Goal: Book appointment/travel/reservation

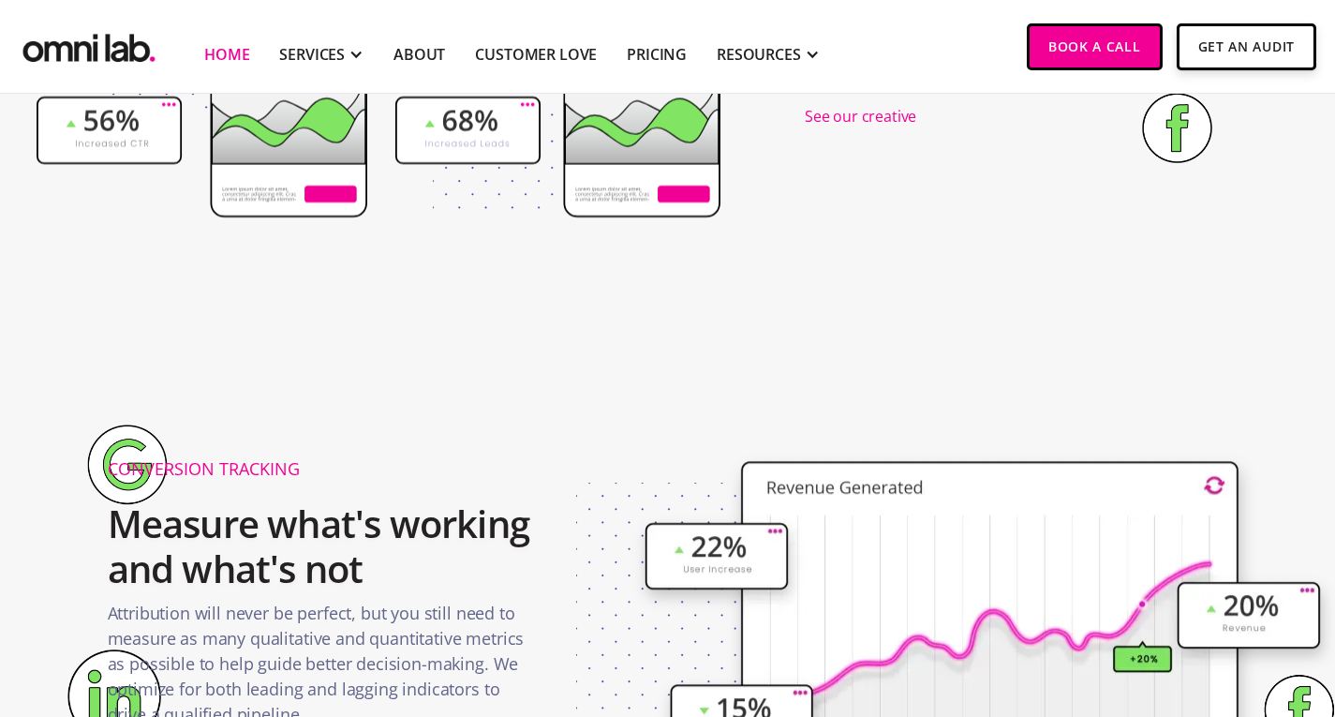
scroll to position [2482, 0]
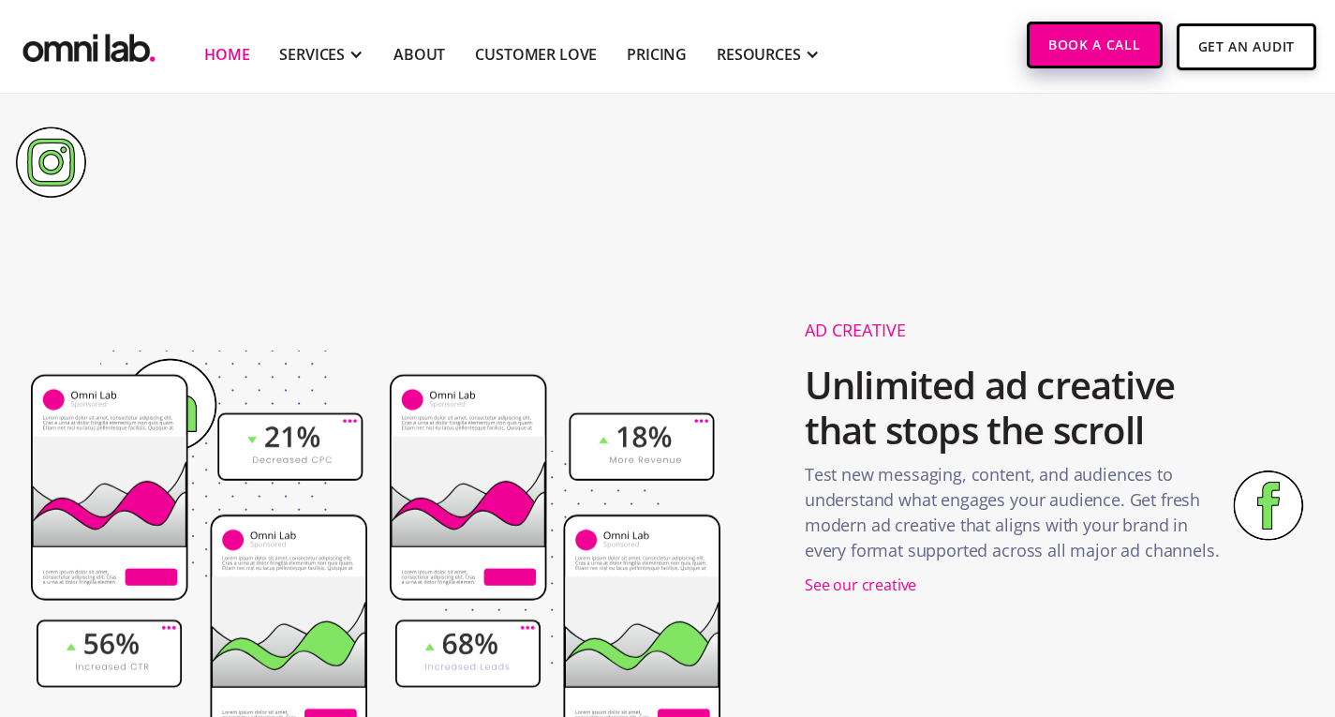
click at [1062, 59] on link "Book a Call" at bounding box center [1095, 45] width 136 height 47
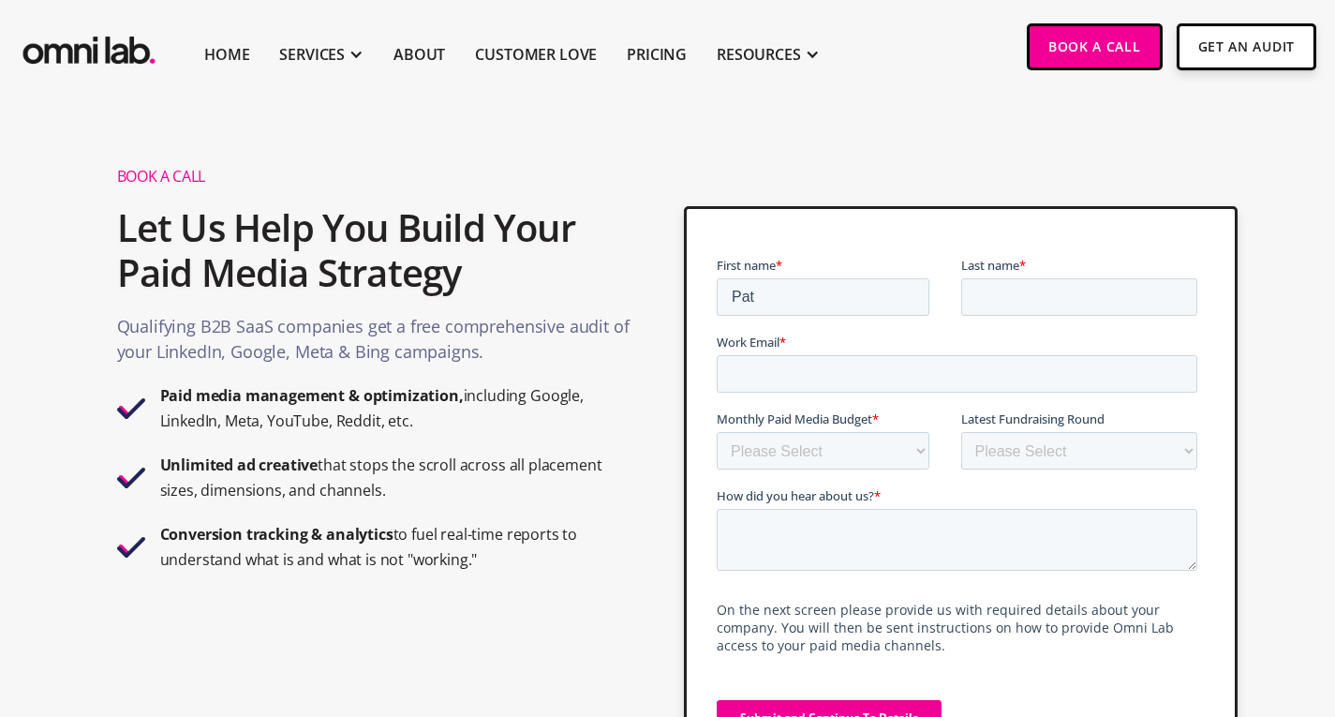
type input "[PERSON_NAME]"
click at [771, 290] on input "Pat" at bounding box center [823, 296] width 213 height 37
click at [826, 378] on input "Work Email *" at bounding box center [957, 373] width 481 height 37
type input "[PERSON_NAME][EMAIL_ADDRESS][PERSON_NAME][DOMAIN_NAME]"
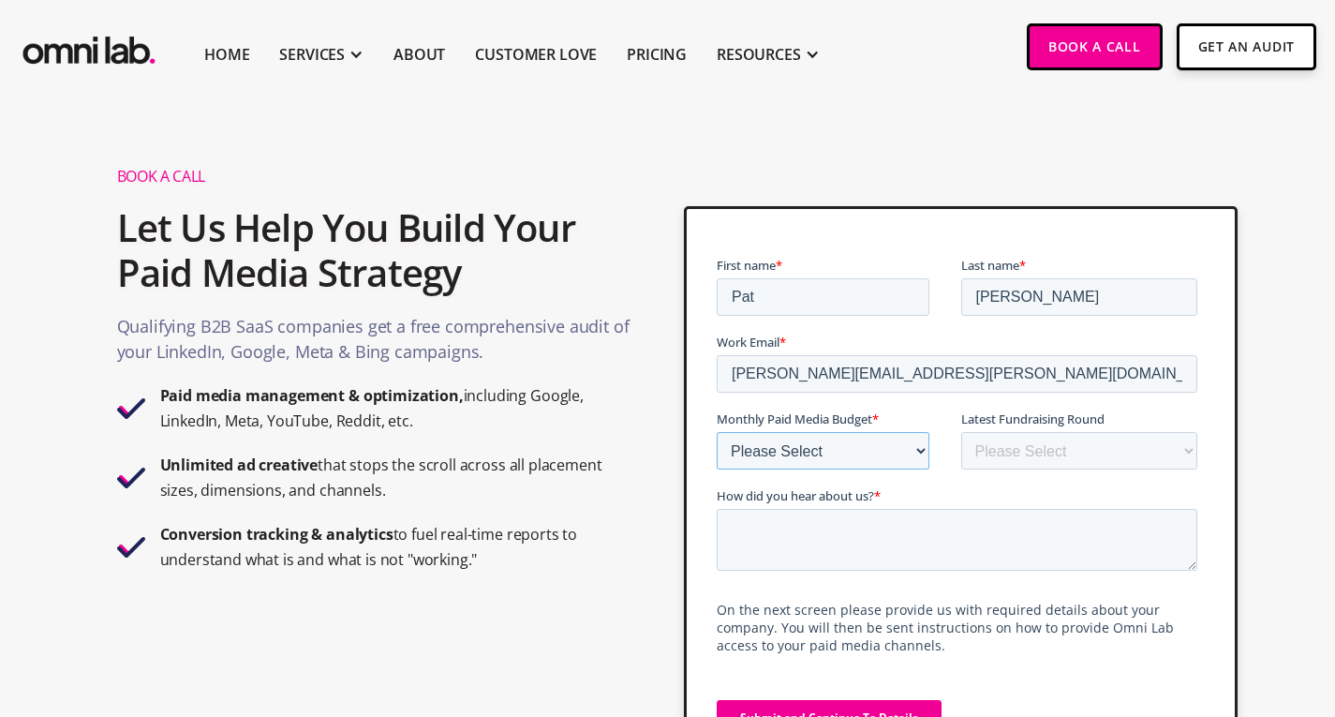
click at [865, 444] on select "Please Select $0 - $5,0000 $5,000 - $10,000 $10,000 - $25,000 $25,000 - $50,000…" at bounding box center [823, 450] width 213 height 37
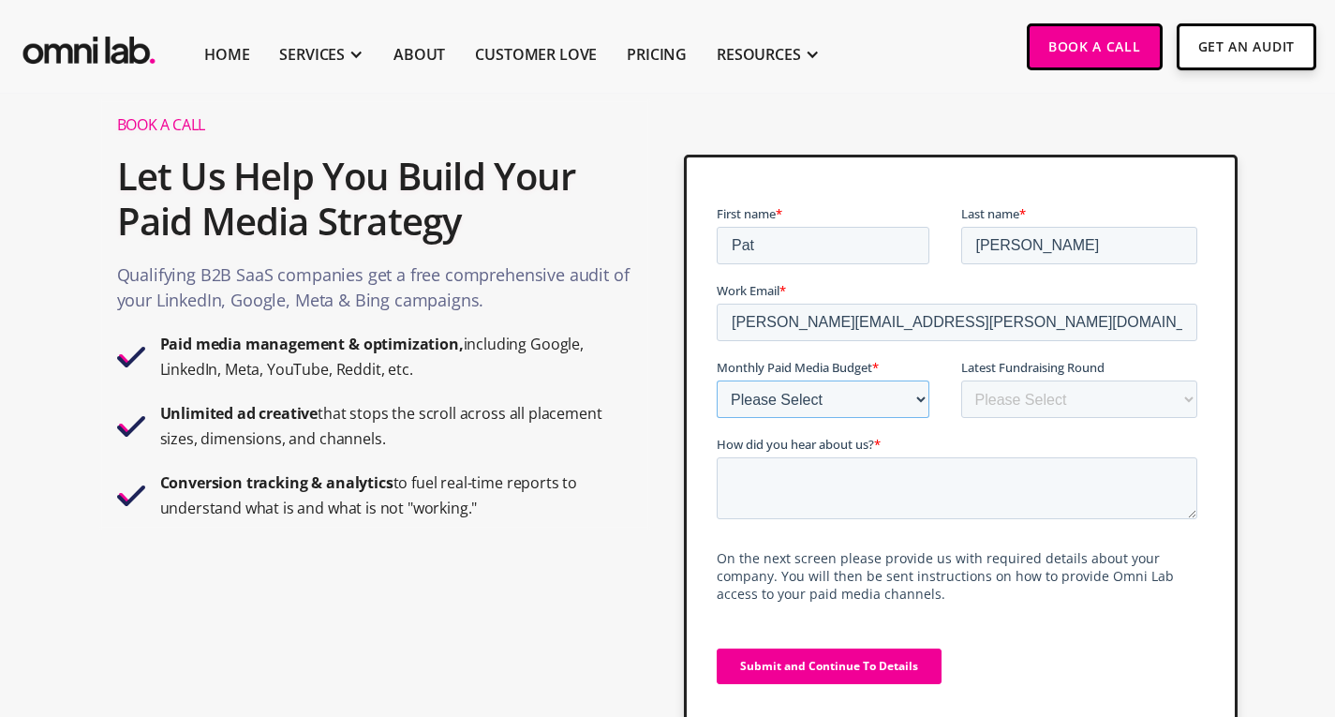
scroll to position [94, 0]
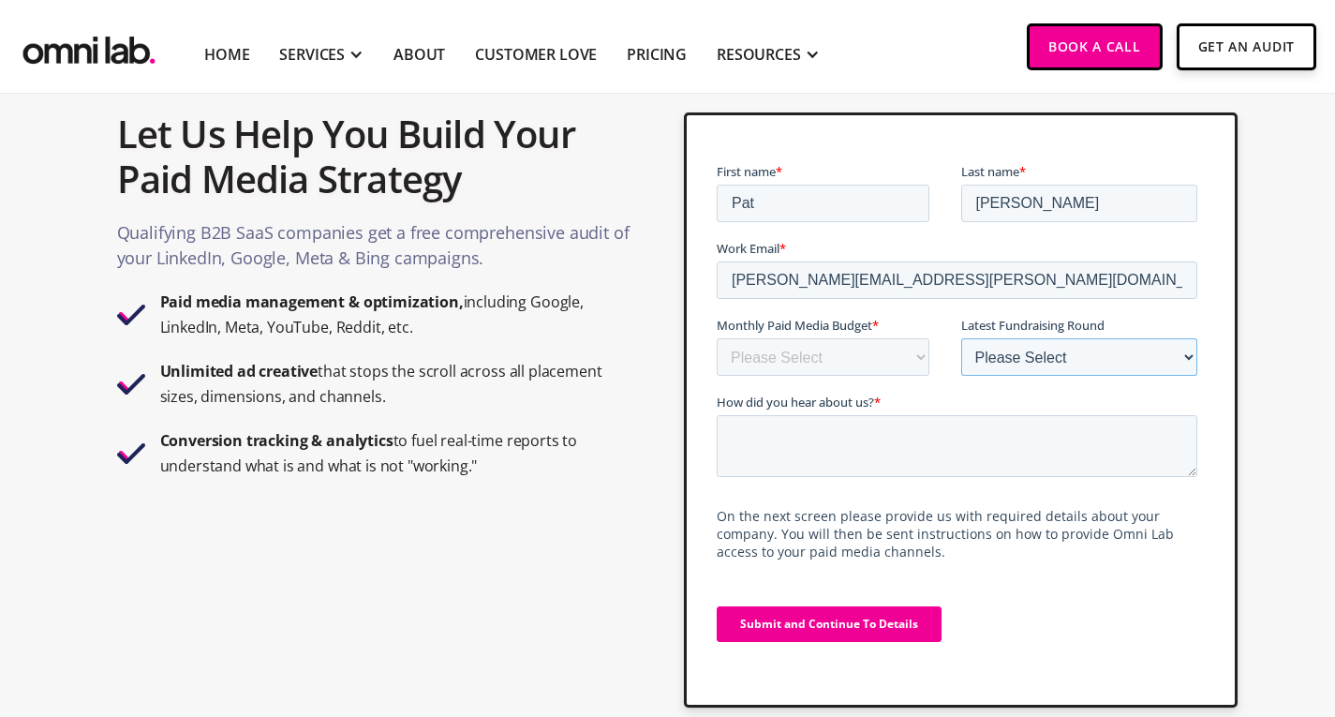
click at [1056, 356] on select "Please Select Bootstrapped Seed Series A Series B Series C Series D +" at bounding box center [1079, 356] width 237 height 37
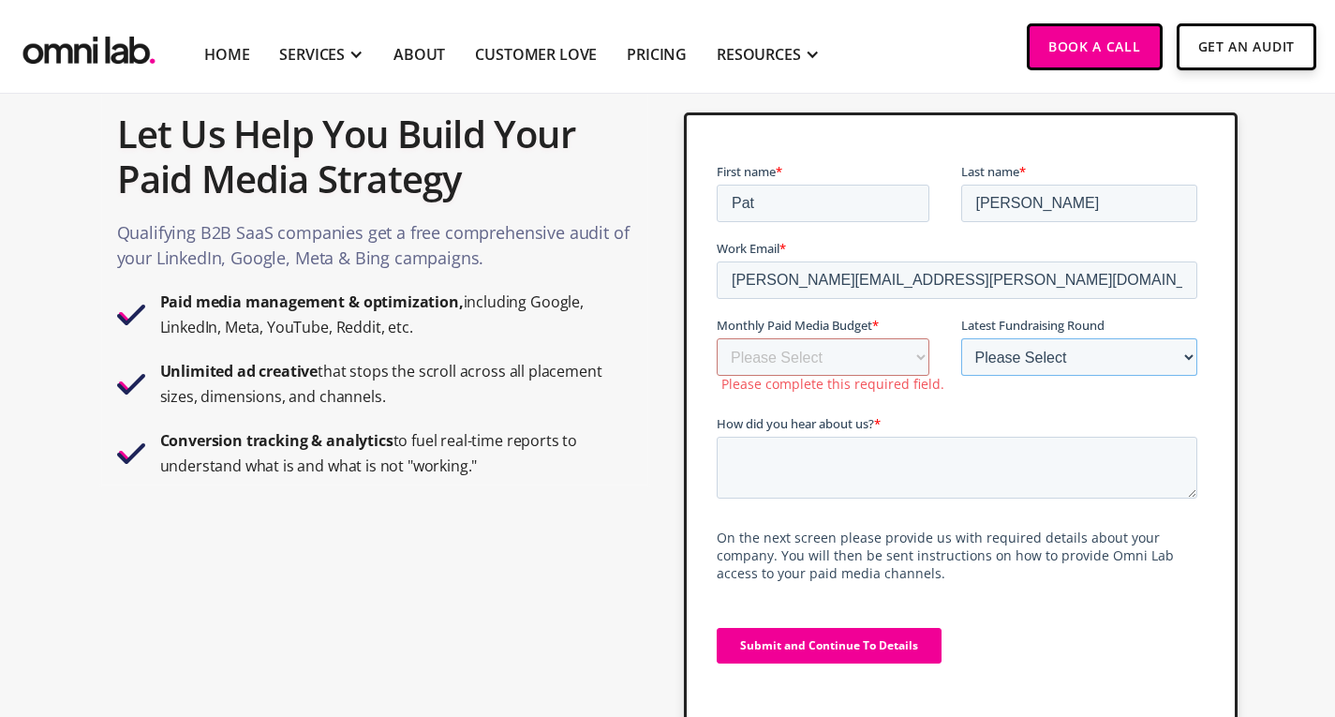
click at [1056, 356] on select "Please Select Bootstrapped Seed Series A Series B Series C Series D +" at bounding box center [1079, 356] width 237 height 37
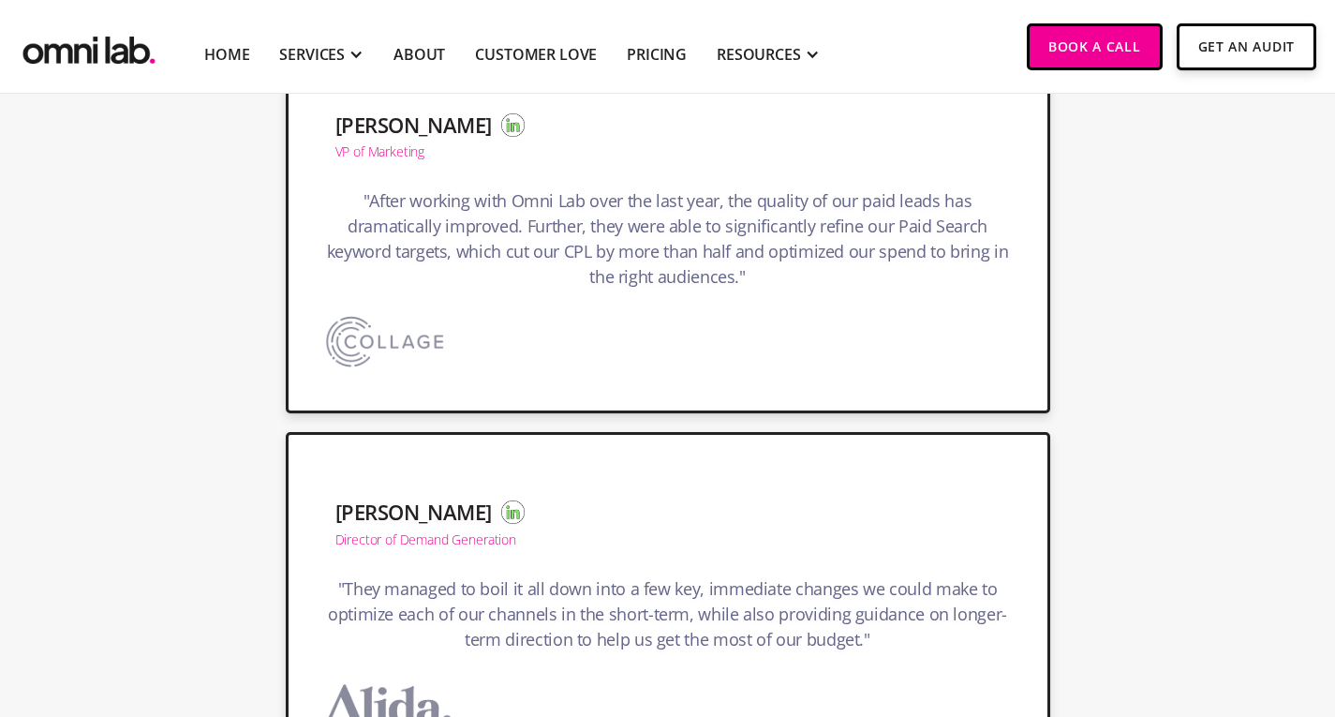
scroll to position [0, 0]
